Goal: Task Accomplishment & Management: Complete application form

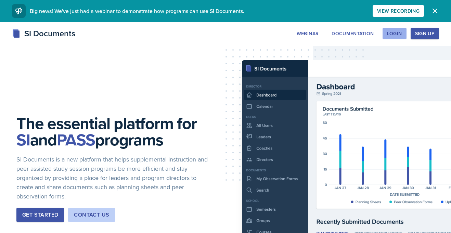
click at [395, 33] on div "Login" at bounding box center [394, 33] width 15 height 5
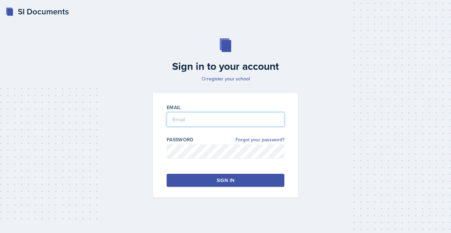
type input "[PERSON_NAME][EMAIL_ADDRESS][PERSON_NAME][DOMAIN_NAME]"
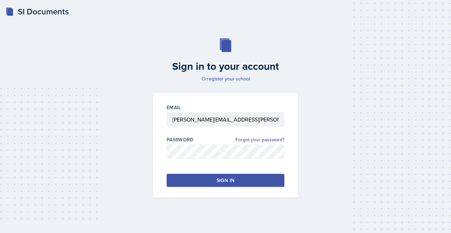
click at [195, 178] on button "Sign in" at bounding box center [226, 180] width 118 height 13
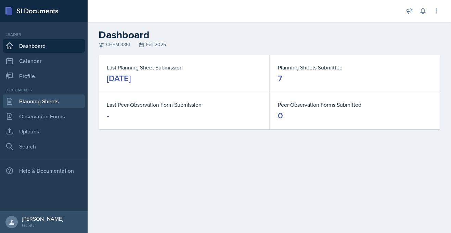
click at [39, 105] on link "Planning Sheets" at bounding box center [44, 101] width 82 height 14
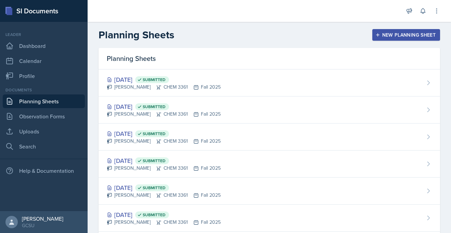
click at [398, 37] on div "New Planning Sheet" at bounding box center [406, 34] width 59 height 5
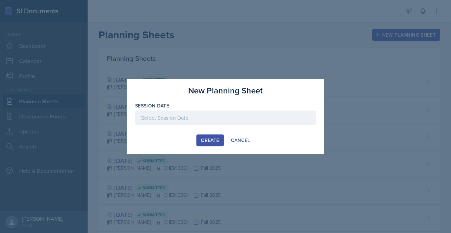
click at [166, 118] on div at bounding box center [225, 117] width 181 height 14
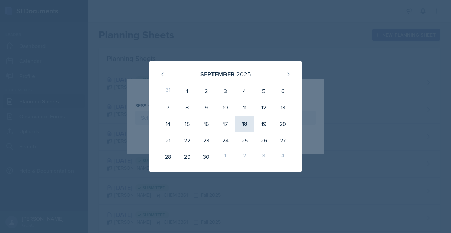
click at [246, 123] on div "18" at bounding box center [244, 124] width 19 height 16
type input "[DATE]"
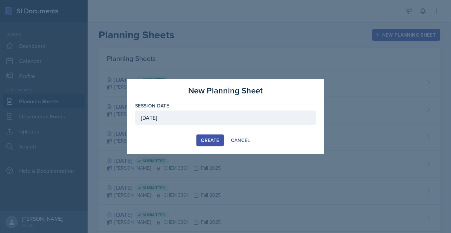
click at [218, 139] on div "Create" at bounding box center [210, 139] width 18 height 5
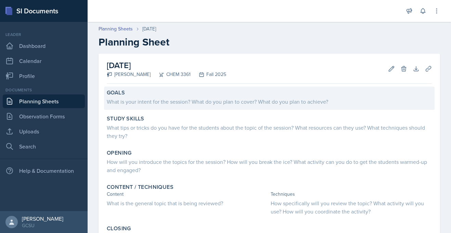
click at [155, 104] on div "What is your intent for the session? What do you plan to cover? What do you pla…" at bounding box center [269, 101] width 325 height 8
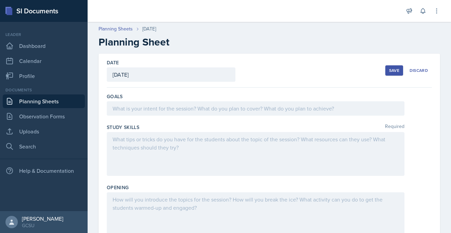
click at [157, 106] on div at bounding box center [256, 108] width 298 height 14
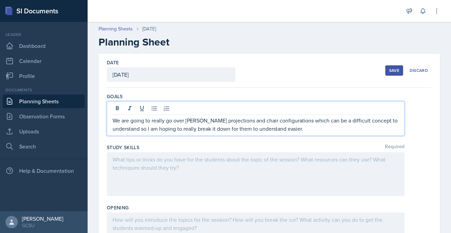
scroll to position [24, 0]
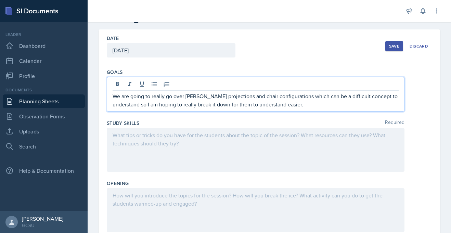
click at [164, 138] on p at bounding box center [256, 135] width 286 height 8
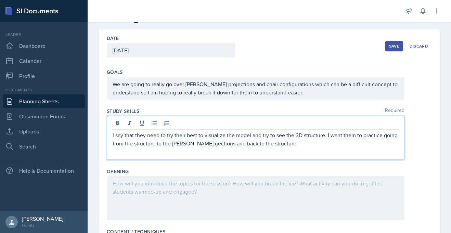
click at [207, 143] on p "I say that they need to try their best to visualize the model and try to see th…" at bounding box center [256, 139] width 286 height 16
click at [292, 145] on p "I say that they need to try their best to visualize the model and try to see th…" at bounding box center [256, 139] width 286 height 16
click at [161, 191] on div at bounding box center [256, 197] width 298 height 44
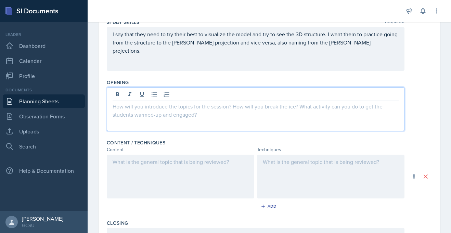
scroll to position [115, 0]
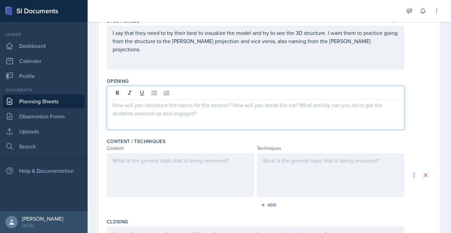
click at [135, 123] on div at bounding box center [256, 108] width 298 height 44
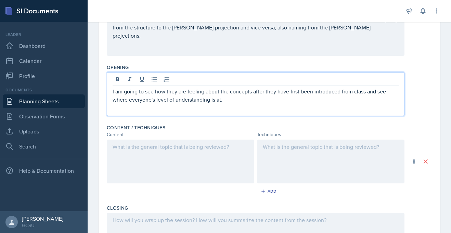
scroll to position [129, 0]
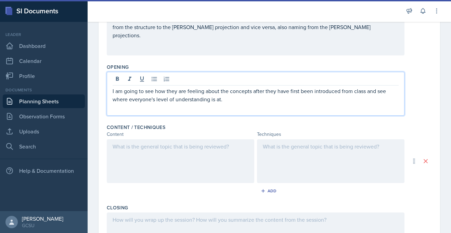
click at [124, 156] on div at bounding box center [180, 161] width 147 height 44
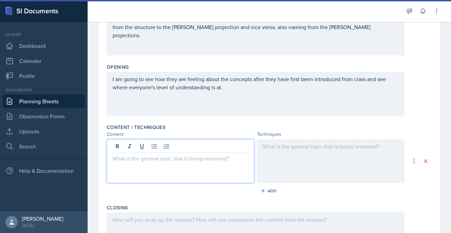
scroll to position [141, 0]
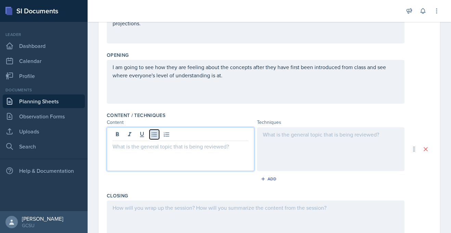
click at [155, 137] on icon at bounding box center [154, 134] width 7 height 7
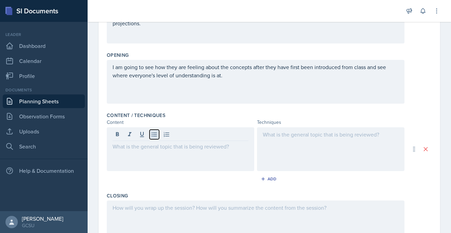
click at [156, 139] on button at bounding box center [154, 135] width 10 height 10
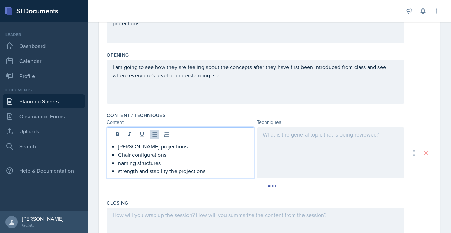
click at [293, 126] on div "Content / Techniques Content Techniques [PERSON_NAME] projections Chair configu…" at bounding box center [269, 153] width 325 height 88
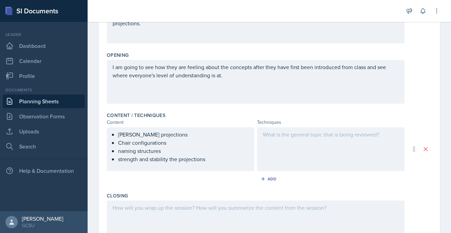
click at [286, 132] on div at bounding box center [330, 149] width 147 height 44
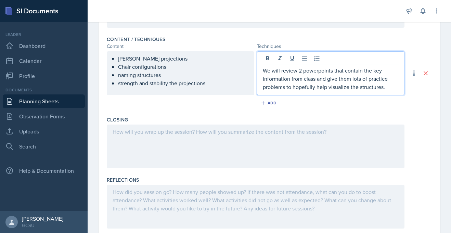
click at [196, 132] on p at bounding box center [256, 132] width 286 height 8
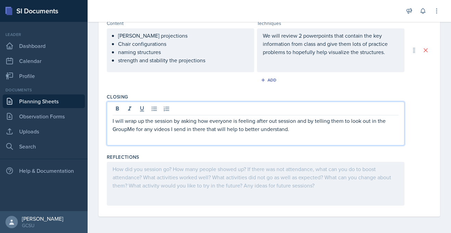
scroll to position [0, 0]
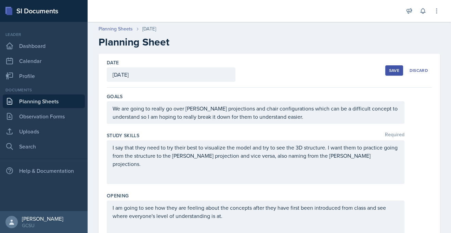
click at [389, 73] on div "Save" at bounding box center [394, 70] width 10 height 5
